Goal: Register for event/course

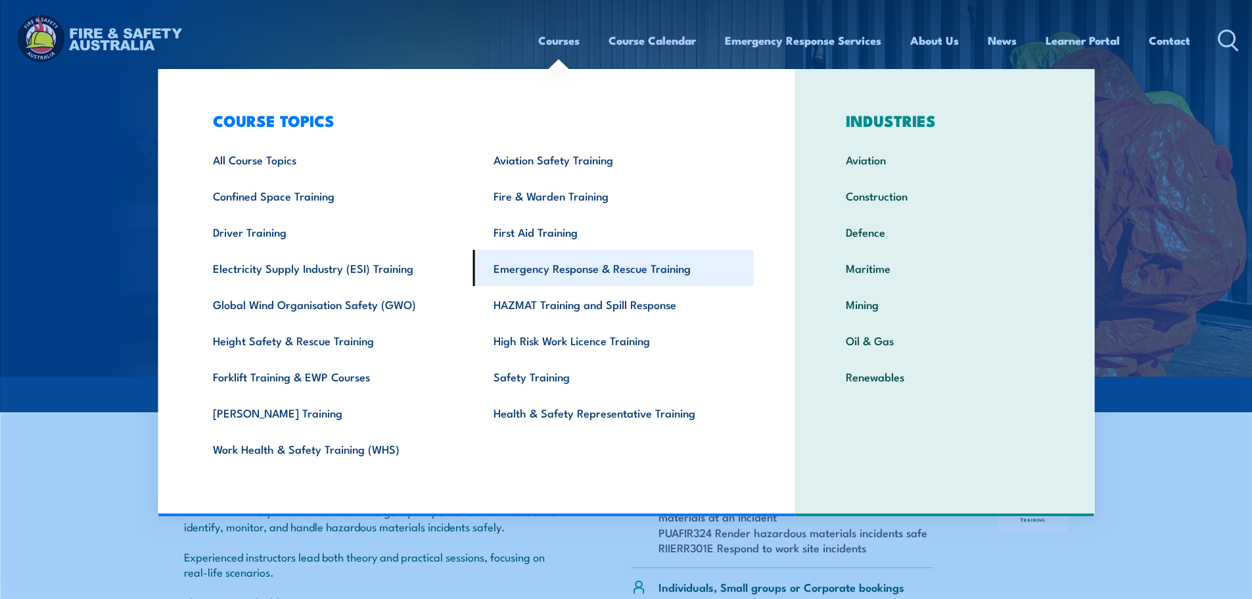
click at [610, 271] on link "Emergency Response & Rescue Training" at bounding box center [613, 268] width 281 height 36
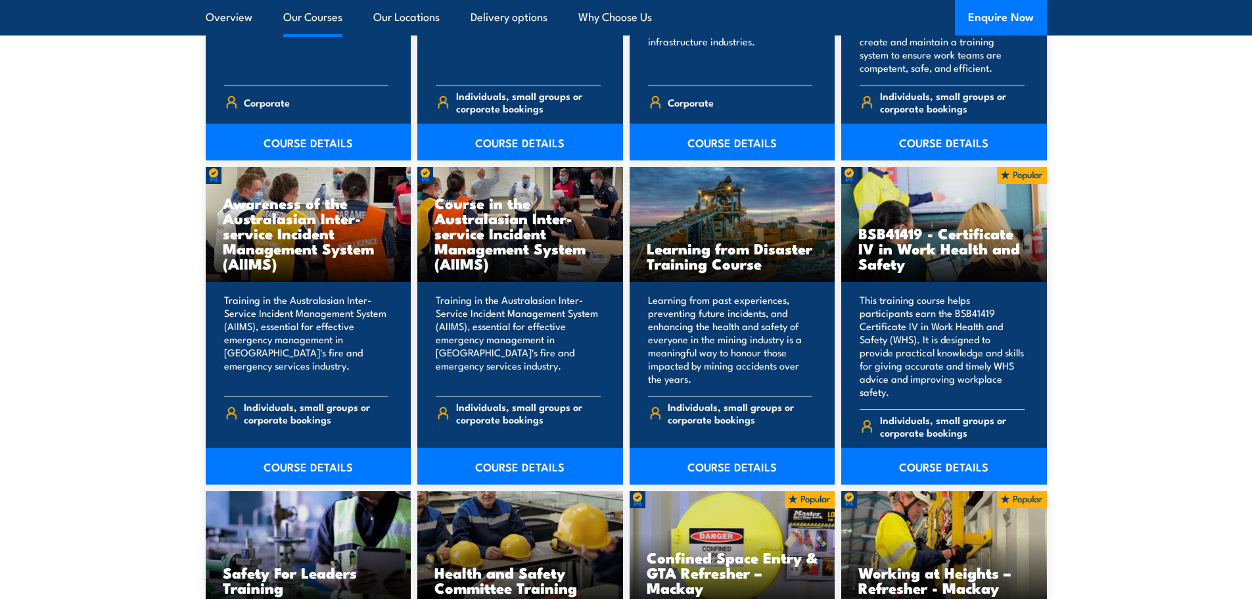
scroll to position [5708, 0]
click at [528, 447] on link "COURSE DETAILS" at bounding box center [520, 465] width 206 height 37
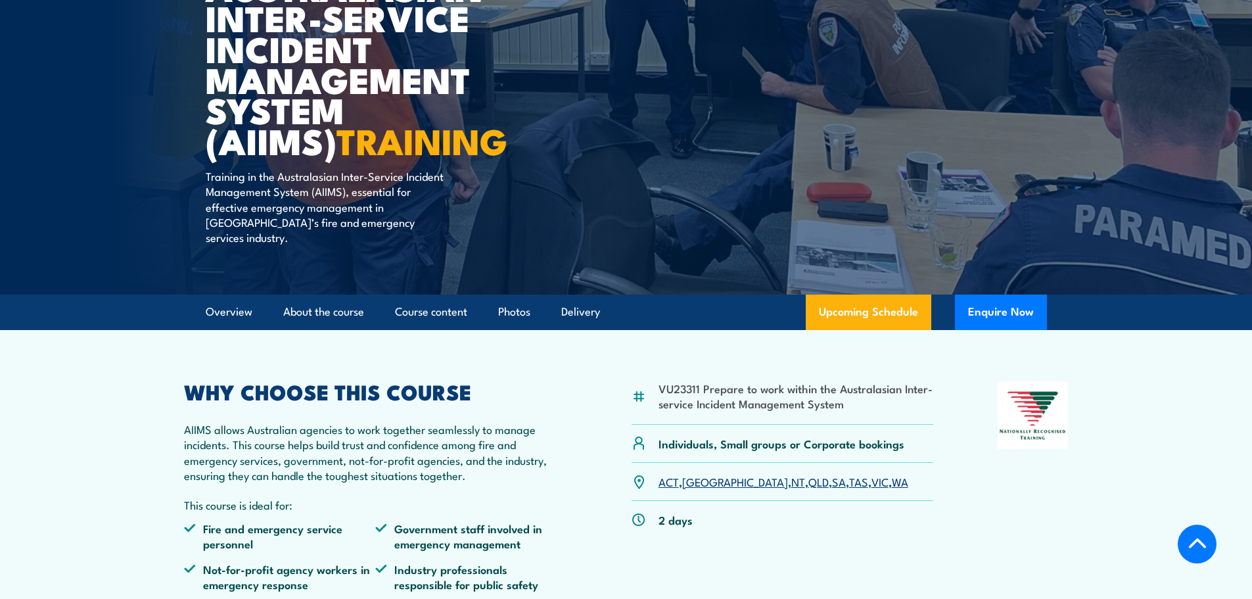
scroll to position [204, 0]
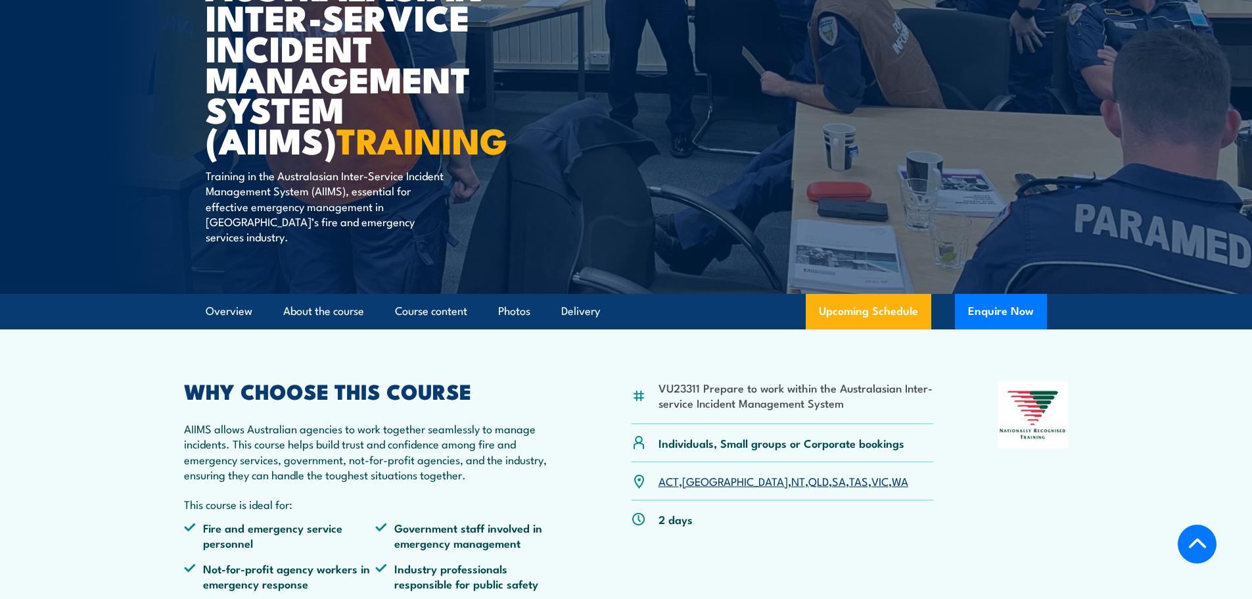
click at [892, 472] on link "WA" at bounding box center [900, 480] width 16 height 16
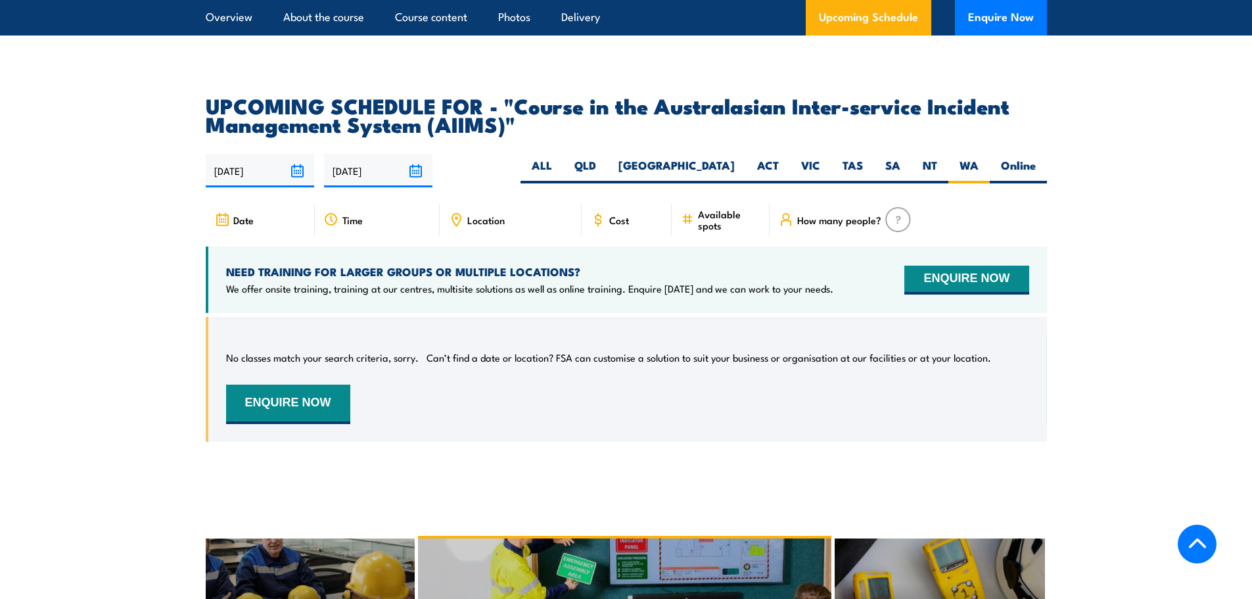
scroll to position [2191, 0]
